Goal: Information Seeking & Learning: Learn about a topic

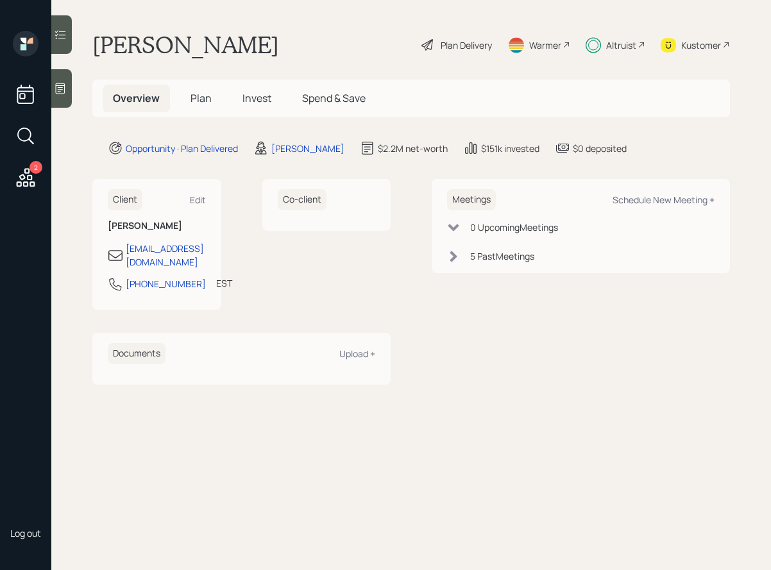
click at [67, 30] on div at bounding box center [61, 34] width 21 height 39
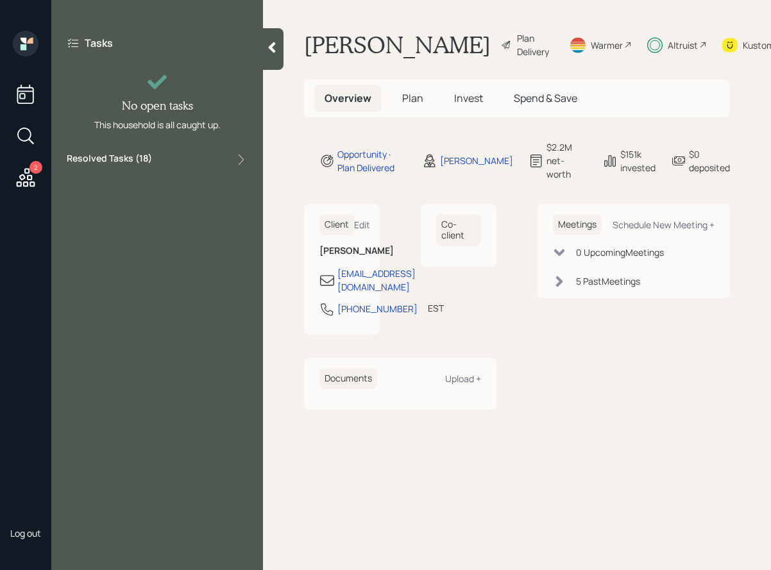
click at [114, 159] on label "Resolved Tasks ( 18 )" at bounding box center [109, 159] width 85 height 15
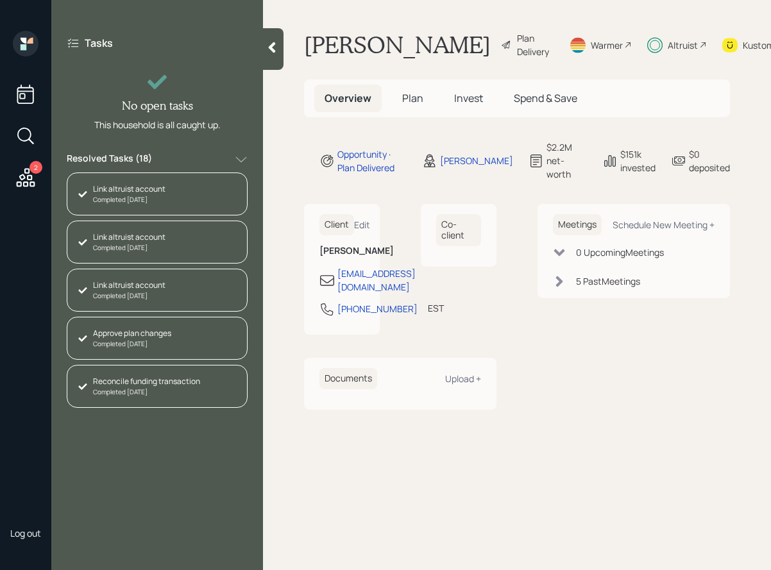
click at [416, 105] on span "Plan" at bounding box center [412, 98] width 21 height 14
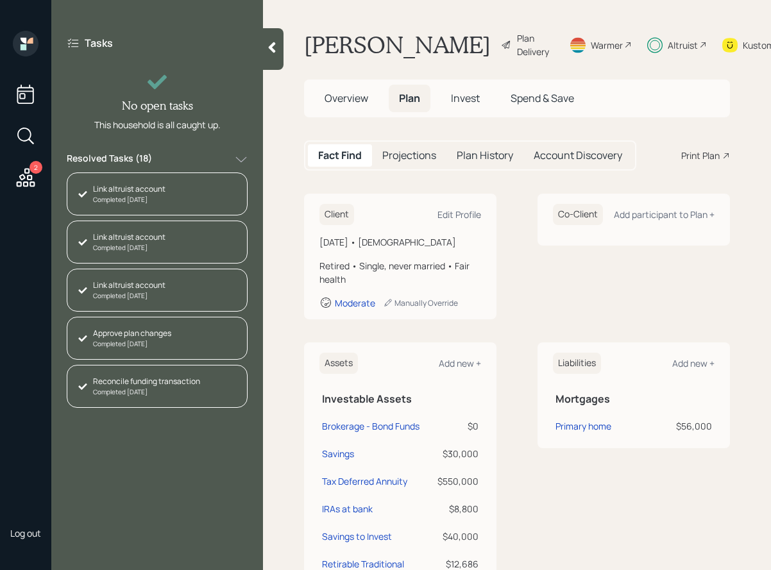
click at [461, 105] on span "Invest" at bounding box center [465, 98] width 29 height 14
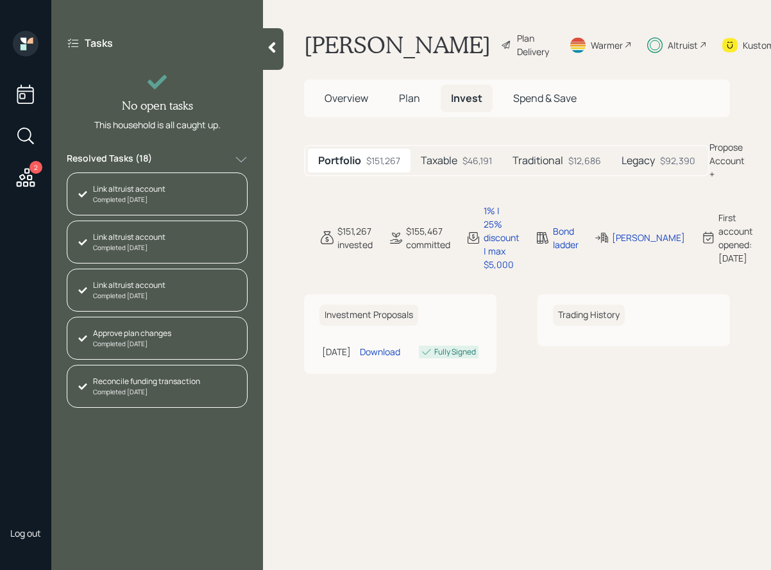
click at [442, 167] on h5 "Taxable" at bounding box center [439, 161] width 37 height 12
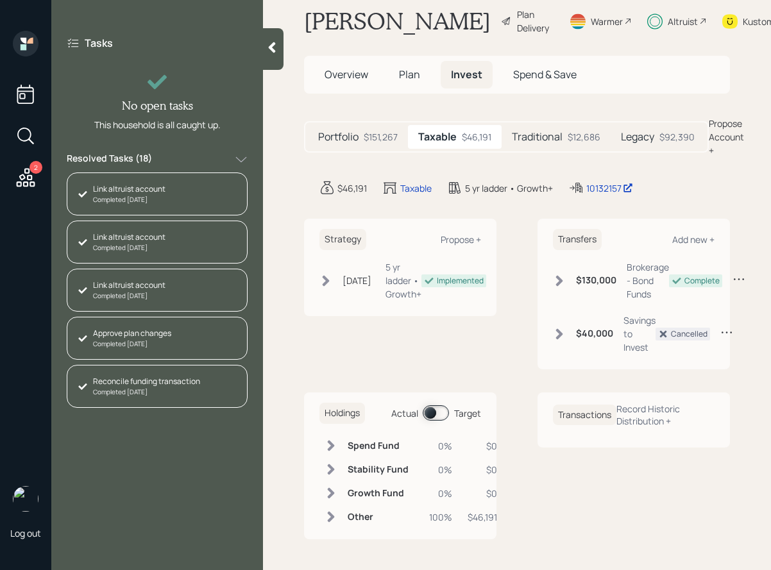
click at [433, 411] on span at bounding box center [436, 413] width 26 height 15
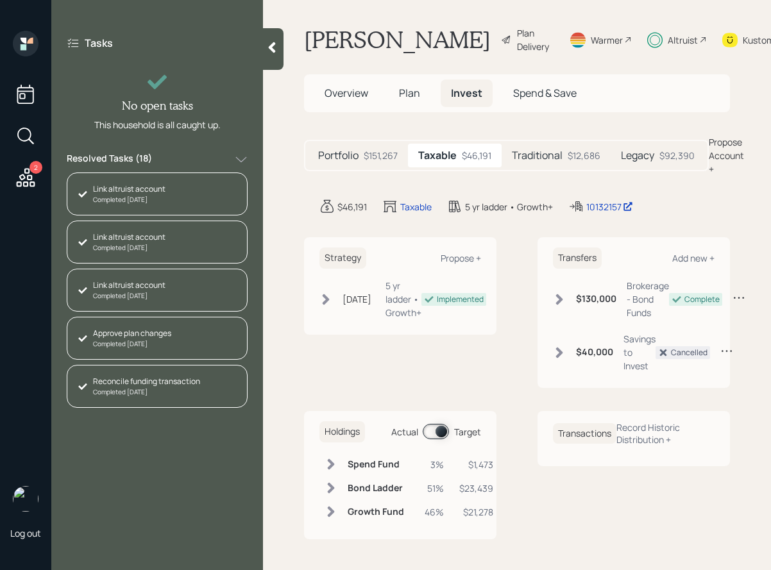
click at [438, 431] on span at bounding box center [436, 431] width 26 height 15
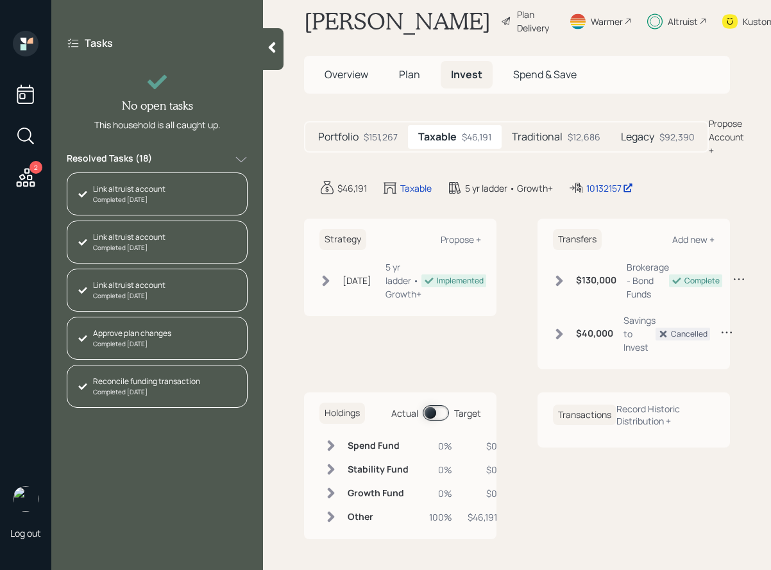
scroll to position [51, 0]
click at [573, 148] on div "Traditional $12,686" at bounding box center [556, 137] width 109 height 24
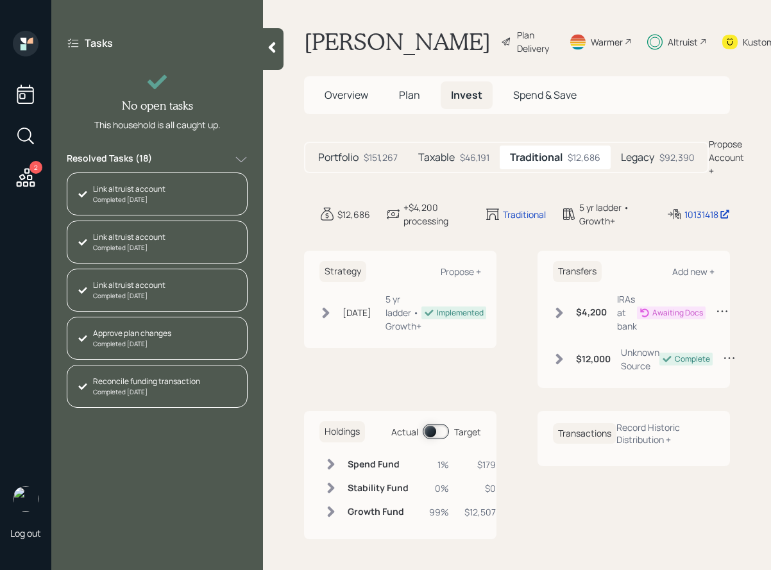
click at [644, 152] on h5 "Legacy" at bounding box center [637, 157] width 33 height 12
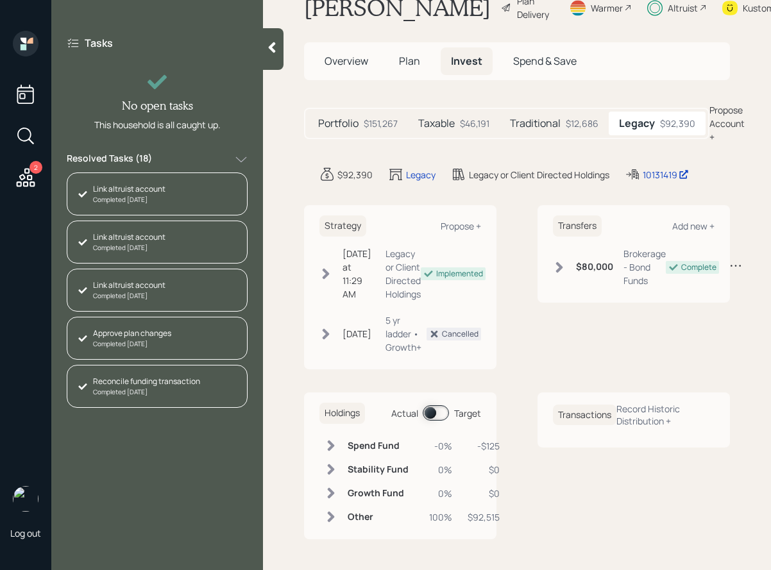
click at [436, 421] on span at bounding box center [436, 413] width 26 height 15
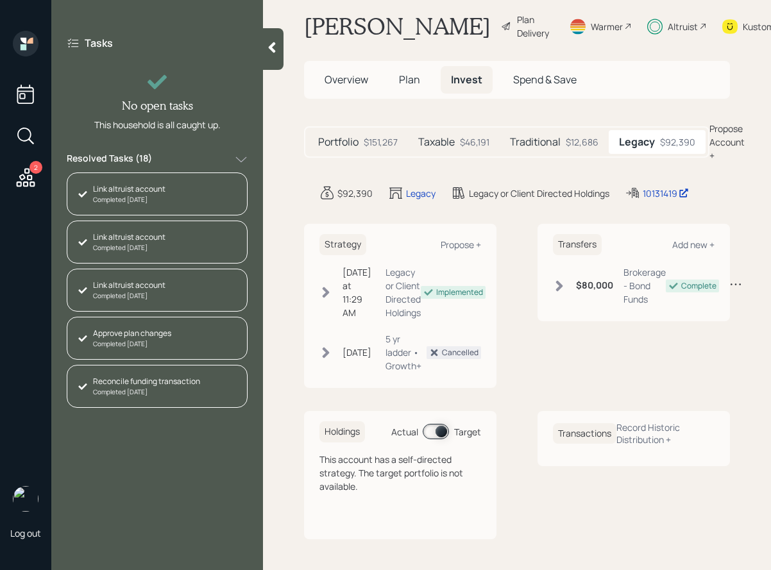
click at [436, 440] on span at bounding box center [436, 431] width 26 height 15
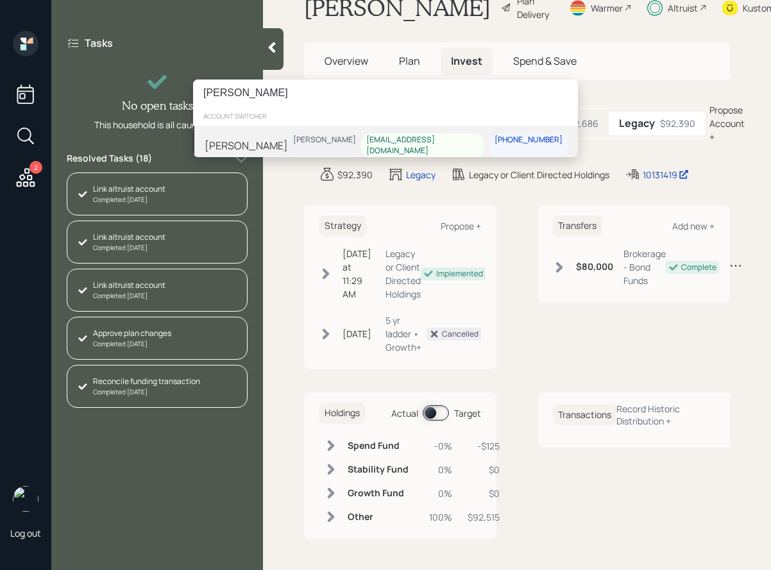
type input "[PERSON_NAME]"
